Goal: Check status: Check status

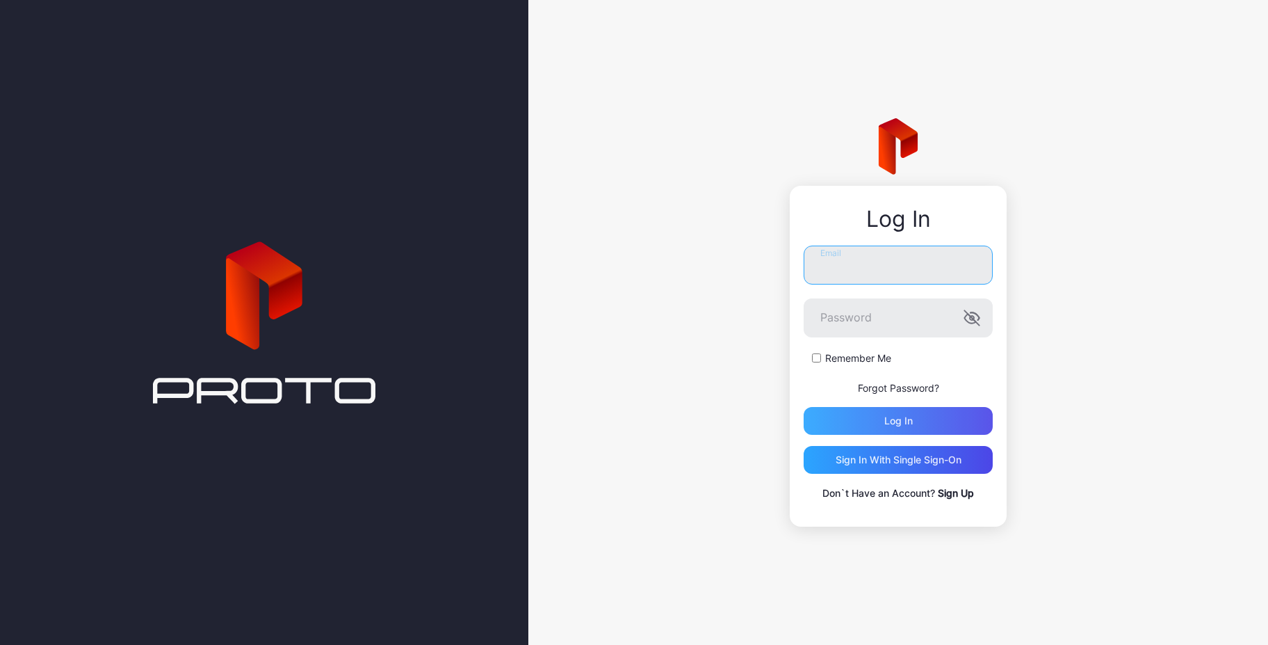
type input "**********"
click at [901, 419] on div "Log in" at bounding box center [899, 420] width 29 height 11
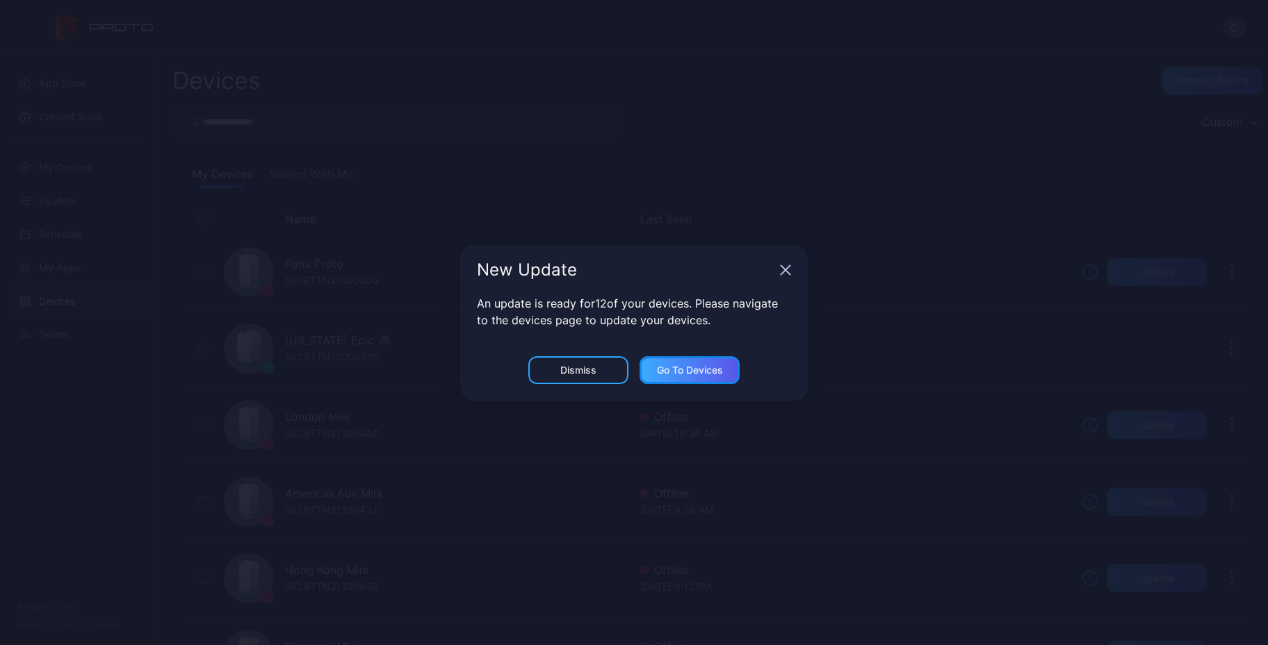
click at [698, 378] on div "Go to devices" at bounding box center [690, 370] width 100 height 28
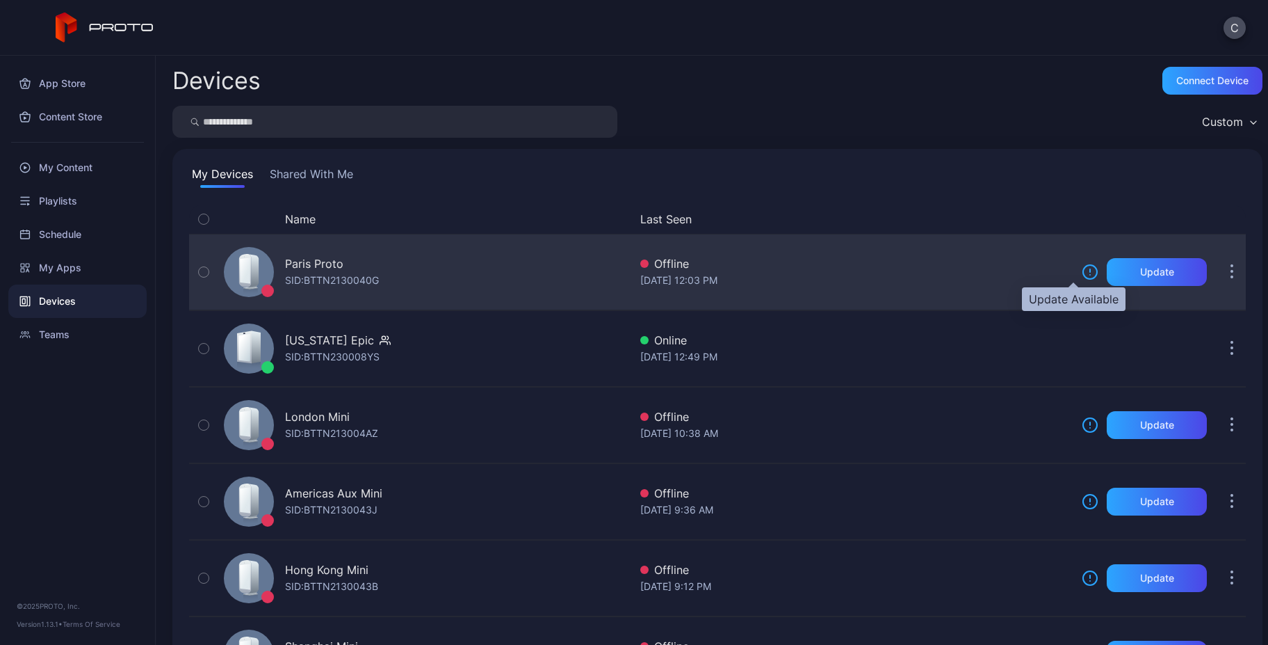
click at [1082, 271] on icon at bounding box center [1090, 272] width 17 height 17
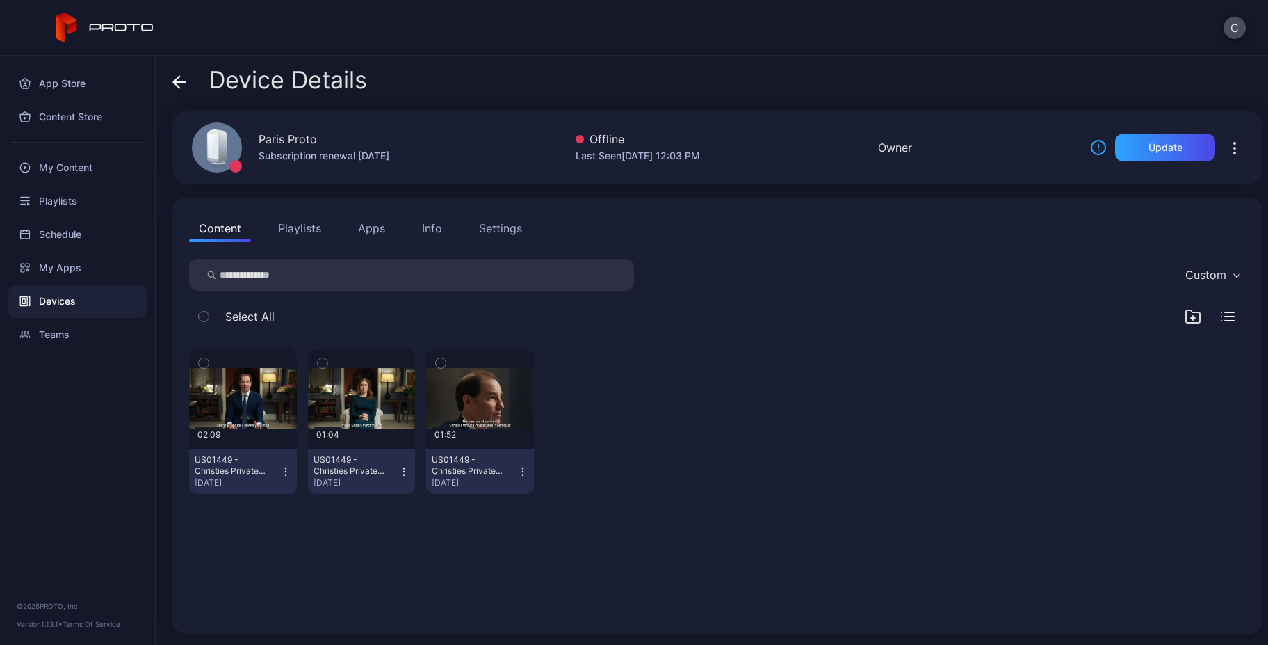
click at [180, 85] on icon at bounding box center [179, 82] width 14 height 14
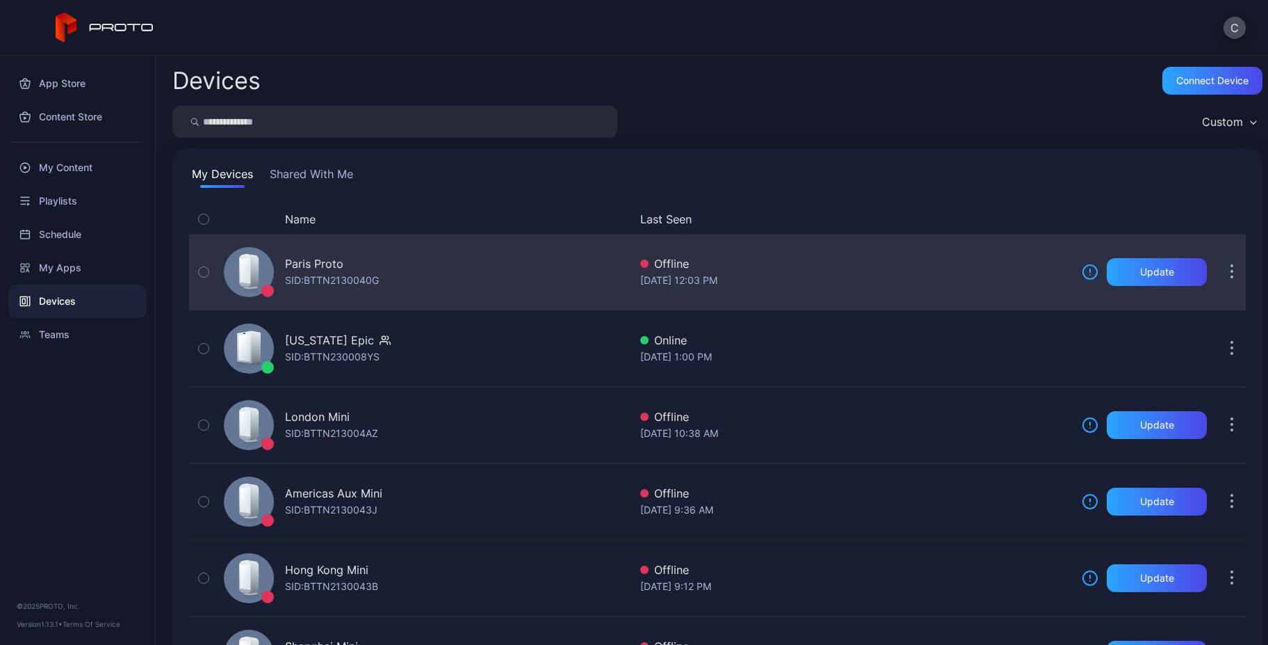
click at [1086, 274] on div "Update" at bounding box center [1144, 272] width 125 height 28
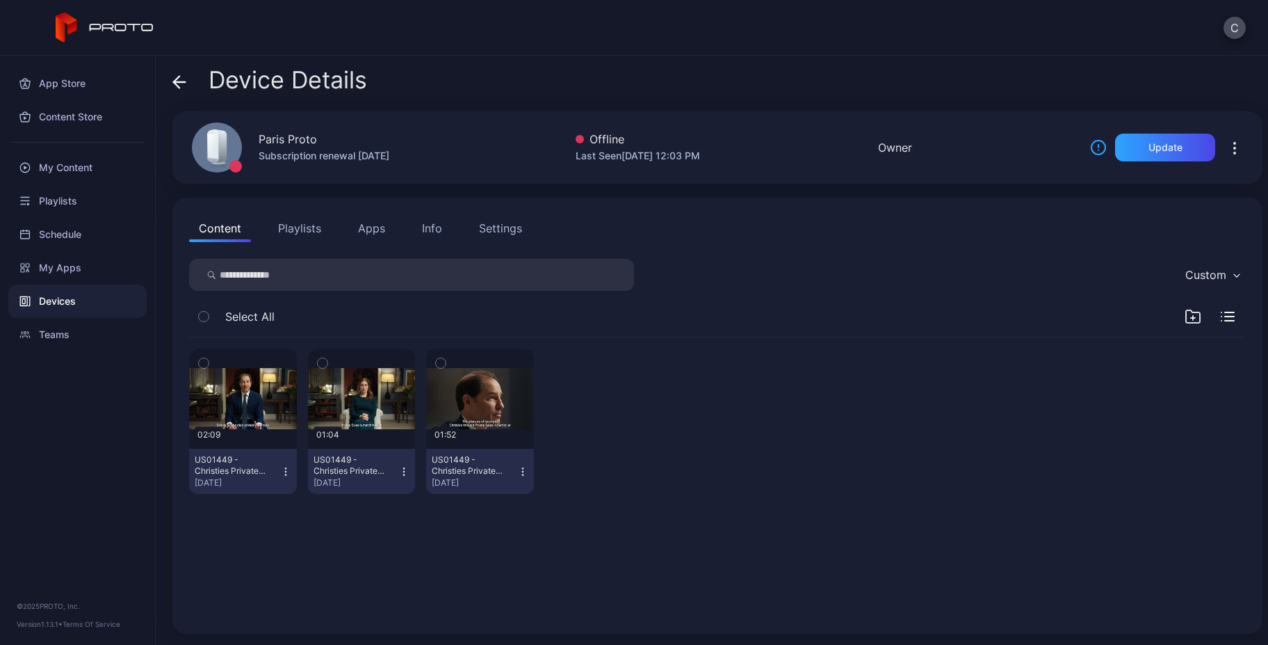
click at [171, 81] on div "Device Details Paris Proto Subscription renewal [DATE] Offline Last Seen [DATE]…" at bounding box center [712, 350] width 1113 height 589
click at [179, 79] on icon at bounding box center [179, 82] width 14 height 14
